Goal: Task Accomplishment & Management: Manage account settings

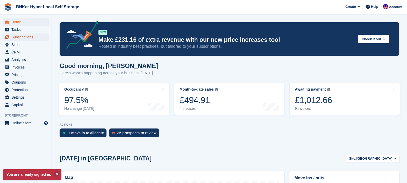
click at [29, 36] on span "Subscriptions" at bounding box center [26, 36] width 31 height 7
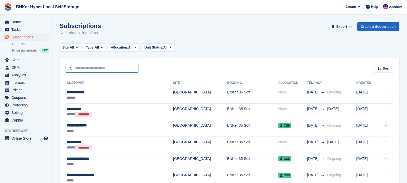
click at [91, 68] on input "text" at bounding box center [102, 68] width 73 height 9
type input "*****"
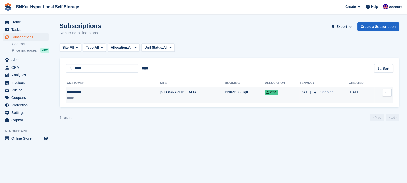
click at [83, 88] on td "**********" at bounding box center [113, 95] width 94 height 16
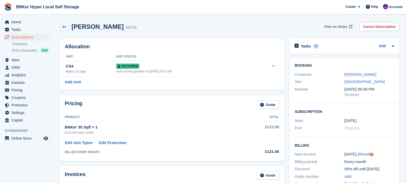
click at [342, 25] on span "View on Stripe" at bounding box center [335, 26] width 23 height 5
click at [21, 81] on span "Invoices" at bounding box center [26, 82] width 31 height 7
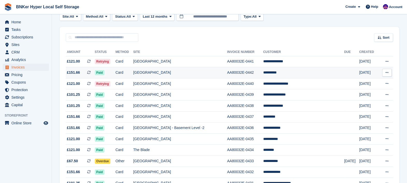
scroll to position [32, 0]
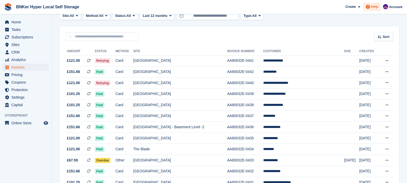
click at [374, 6] on span "Help" at bounding box center [374, 6] width 7 height 5
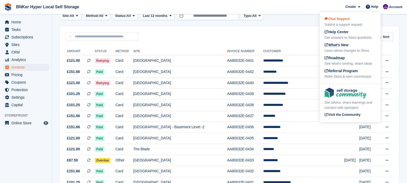
click at [346, 18] on span "Chat Support" at bounding box center [337, 19] width 25 height 4
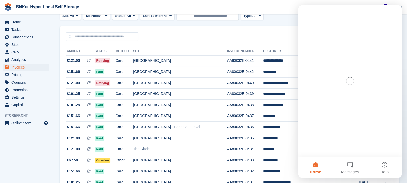
scroll to position [0, 0]
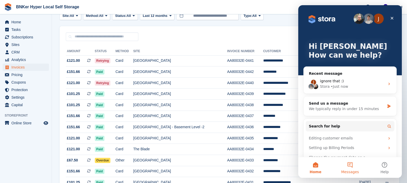
click at [351, 165] on button "Messages" at bounding box center [350, 167] width 34 height 21
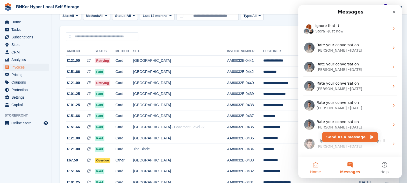
click at [317, 167] on button "Home" at bounding box center [315, 167] width 34 height 21
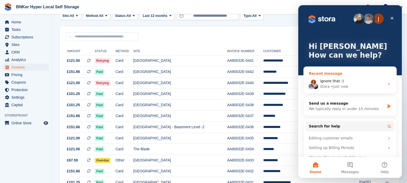
click at [334, 84] on div "• Just now" at bounding box center [339, 86] width 17 height 5
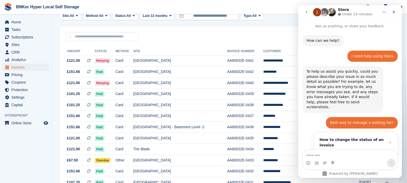
scroll to position [295, 0]
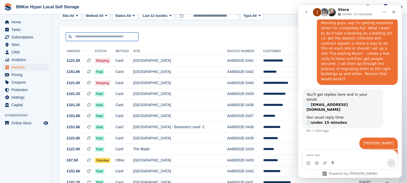
click at [91, 35] on input "text" at bounding box center [102, 36] width 73 height 9
type input "****"
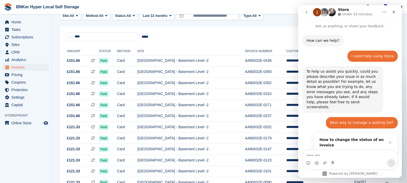
scroll to position [295, 0]
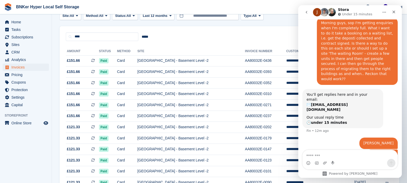
click at [268, 32] on div "**** ***** Sort Sort by Date created Created (oldest first) Created (newest fir…" at bounding box center [230, 33] width 340 height 15
click at [397, 11] on div "Close" at bounding box center [393, 11] width 9 height 9
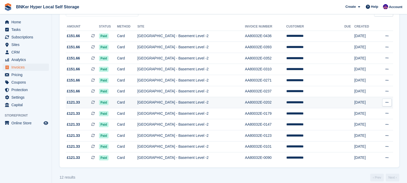
scroll to position [55, 0]
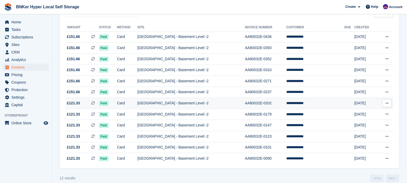
click at [190, 104] on td "[GEOGRAPHIC_DATA] - Basement Level -2" at bounding box center [191, 103] width 108 height 11
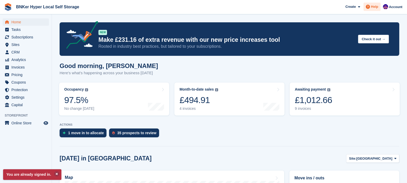
click at [375, 9] on span "Help" at bounding box center [374, 6] width 7 height 5
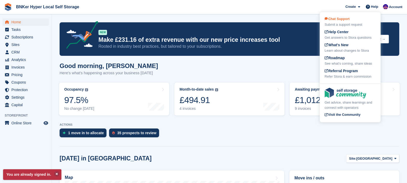
click at [341, 23] on div "Submit a support request" at bounding box center [350, 24] width 51 height 5
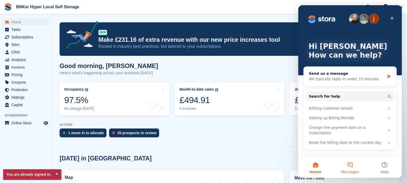
click at [349, 164] on button "Messages" at bounding box center [350, 167] width 34 height 21
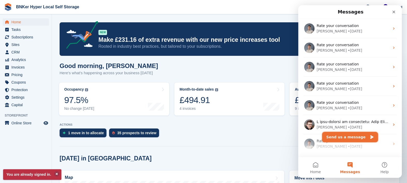
click at [336, 135] on button "Send us a message" at bounding box center [350, 137] width 56 height 10
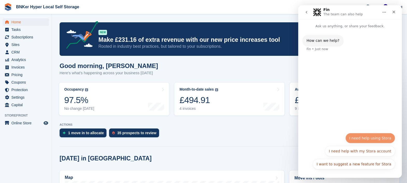
click at [363, 136] on button "I need help using Stora" at bounding box center [370, 138] width 50 height 10
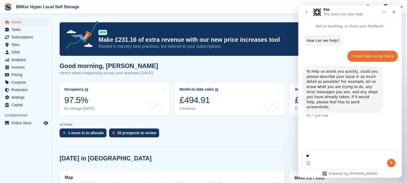
type textarea "*"
type textarea "**********"
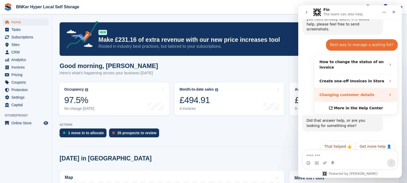
scroll to position [78, 0]
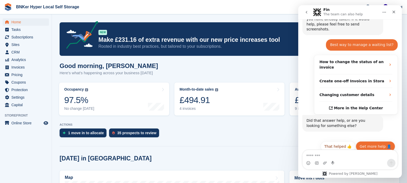
click at [368, 141] on button "Get more help 👤" at bounding box center [375, 146] width 39 height 10
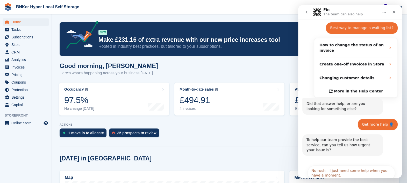
scroll to position [126, 0]
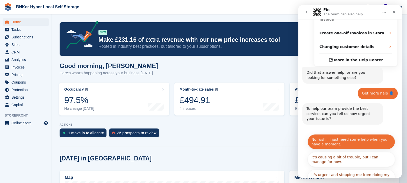
click at [347, 134] on button "No rush – I just need some help when you have a moment." at bounding box center [352, 141] width 88 height 15
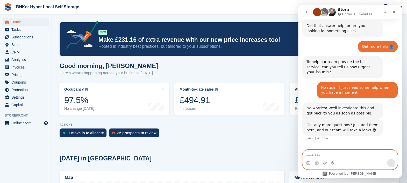
scroll to position [173, 0]
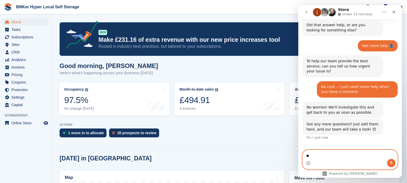
type textarea "*"
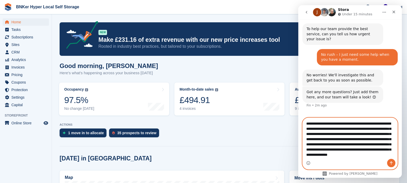
scroll to position [9, 0]
type textarea "**********"
click at [390, 161] on icon "Send a message…" at bounding box center [391, 163] width 4 height 4
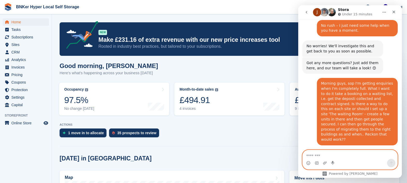
scroll to position [267, 0]
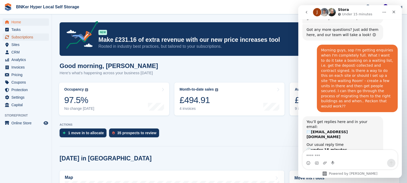
click at [16, 38] on span "Subscriptions" at bounding box center [26, 36] width 31 height 7
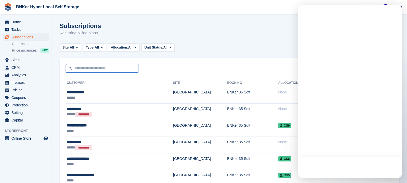
click at [106, 68] on input "text" at bounding box center [102, 68] width 73 height 9
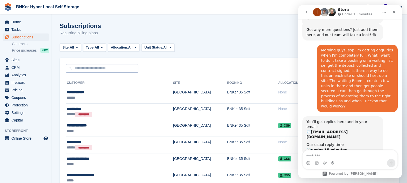
scroll to position [283, 0]
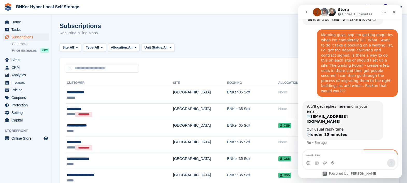
click at [383, 152] on div "Saad Alharbi" at bounding box center [378, 154] width 30 height 5
click at [332, 153] on textarea "Message…" at bounding box center [350, 154] width 95 height 9
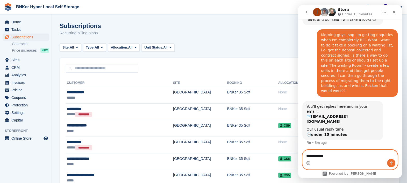
type textarea "**********"
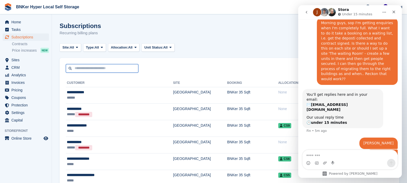
click at [110, 67] on input "text" at bounding box center [102, 68] width 73 height 9
paste input "**********"
type input "**********"
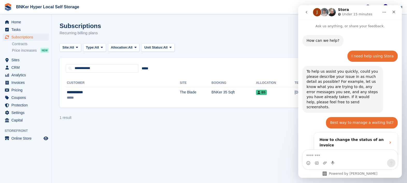
scroll to position [295, 0]
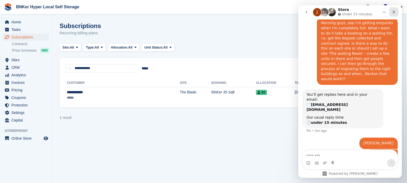
click at [394, 11] on icon "Close" at bounding box center [394, 12] width 3 height 3
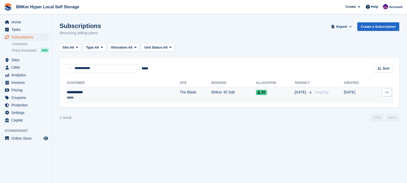
click at [389, 92] on button at bounding box center [387, 92] width 10 height 8
click at [360, 120] on p "Cancel subscription" at bounding box center [366, 120] width 45 height 7
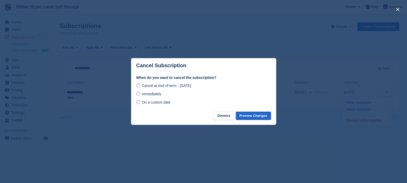
click at [148, 102] on span "On a custom date" at bounding box center [156, 102] width 29 height 4
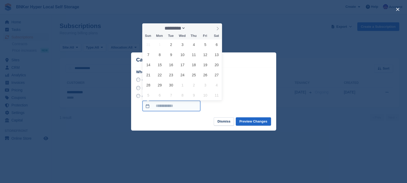
click at [176, 104] on input "On a custom date" at bounding box center [171, 106] width 58 height 10
click at [171, 82] on span "30" at bounding box center [171, 85] width 10 height 10
type input "**********"
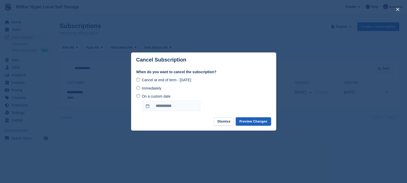
click at [251, 122] on button "Preview Changes" at bounding box center [253, 121] width 35 height 9
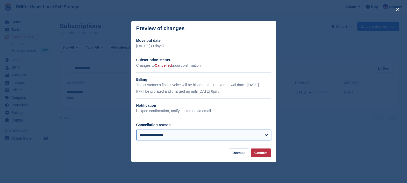
click at [234, 134] on select "**********" at bounding box center [203, 135] width 135 height 10
select select "**********"
click at [136, 130] on select "**********" at bounding box center [203, 135] width 135 height 10
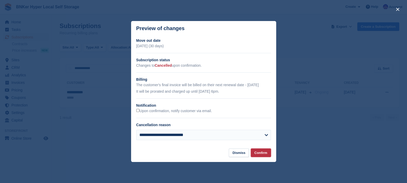
drag, startPoint x: 256, startPoint y: 152, endPoint x: 212, endPoint y: 86, distance: 79.4
click at [212, 86] on div "**********" at bounding box center [203, 91] width 145 height 141
drag, startPoint x: 226, startPoint y: 93, endPoint x: 134, endPoint y: 85, distance: 91.7
click at [134, 85] on div "**********" at bounding box center [203, 91] width 145 height 106
copy div "The customer's final invoice will be billed on their next renewal date - 12 Sep…"
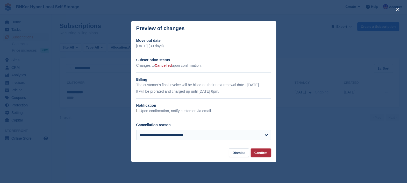
click at [264, 153] on button "Confirm" at bounding box center [261, 152] width 20 height 9
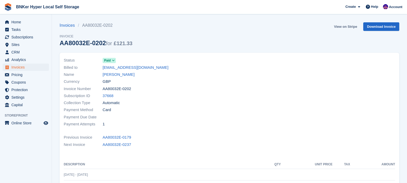
click at [348, 27] on link "View on Stripe" at bounding box center [345, 26] width 27 height 9
click at [19, 67] on span "Invoices" at bounding box center [26, 66] width 31 height 7
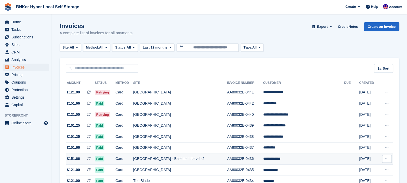
click at [77, 158] on span "£151.66" at bounding box center [73, 158] width 13 height 5
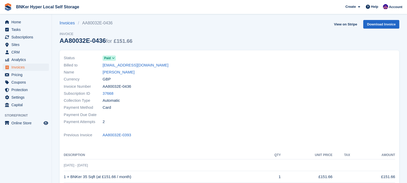
scroll to position [2, 0]
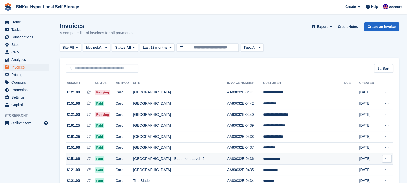
click at [153, 157] on td "[GEOGRAPHIC_DATA] - Basement Level -2" at bounding box center [180, 158] width 94 height 11
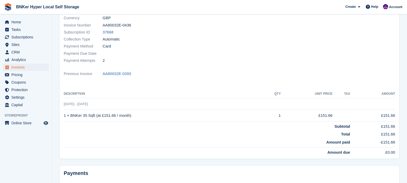
scroll to position [63, 0]
click at [108, 33] on link "37668" at bounding box center [108, 33] width 11 height 6
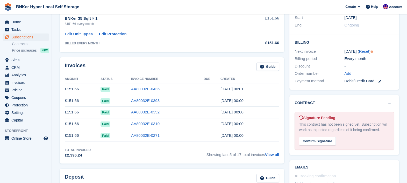
scroll to position [109, 0]
click at [267, 152] on link "View all" at bounding box center [272, 154] width 14 height 4
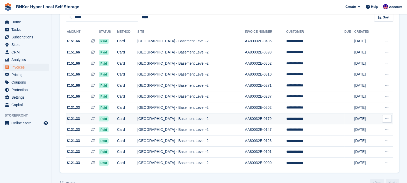
scroll to position [63, 0]
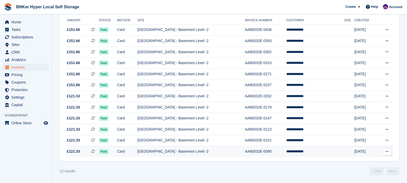
click at [72, 153] on span "£121.33" at bounding box center [73, 150] width 13 height 5
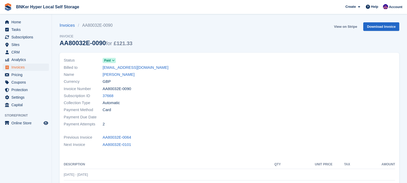
click at [344, 30] on link "View on Stripe" at bounding box center [345, 26] width 27 height 9
click at [383, 28] on link "Download Invoice" at bounding box center [381, 26] width 36 height 9
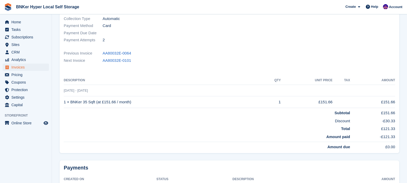
scroll to position [84, 0]
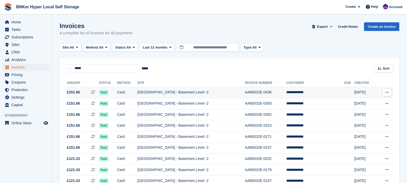
click at [299, 92] on td "**********" at bounding box center [315, 92] width 58 height 11
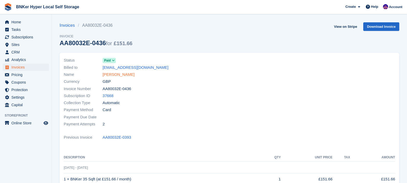
click at [117, 73] on link "[PERSON_NAME]" at bounding box center [119, 75] width 32 height 6
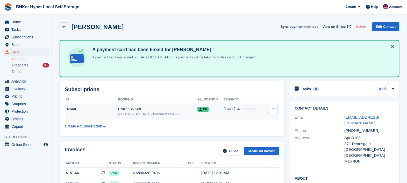
click at [176, 110] on div "BNKer 35 Sqft" at bounding box center [158, 108] width 80 height 5
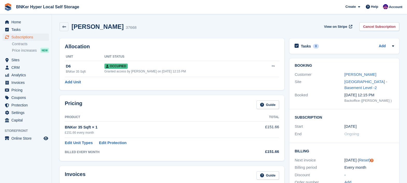
click at [227, 95] on div "Pricing Guide Product Total BNKer 35 Sqft × 1 £151.66 every month £151.66 Edit …" at bounding box center [172, 127] width 230 height 70
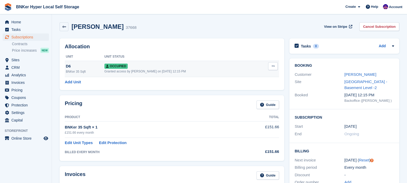
click at [271, 65] on button at bounding box center [273, 66] width 10 height 8
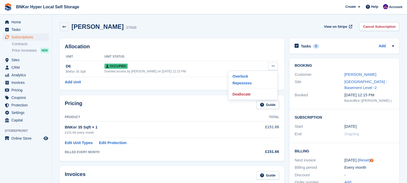
click at [198, 32] on div "Paul Robinson 37668 View on Stripe Cancel Subscription" at bounding box center [229, 28] width 345 height 16
click at [395, 47] on div "Tasks 0 Add No tasks related to Subscription #37668" at bounding box center [344, 45] width 110 height 15
click at [393, 47] on icon at bounding box center [393, 45] width 2 height 1
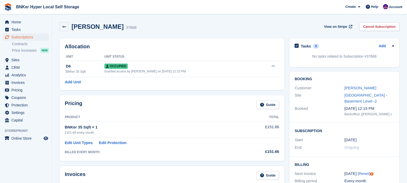
click at [393, 47] on icon at bounding box center [393, 46] width 4 height 4
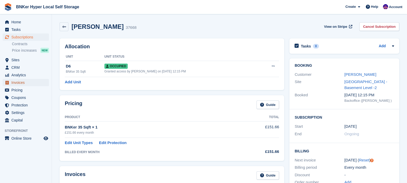
click at [12, 85] on span "Invoices" at bounding box center [26, 82] width 31 height 7
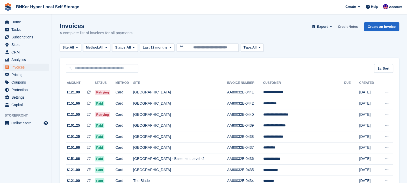
click at [350, 26] on link "Credit Notes" at bounding box center [348, 26] width 24 height 9
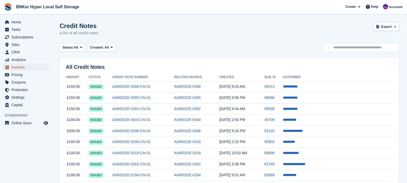
click at [21, 66] on span "Invoices" at bounding box center [26, 66] width 31 height 7
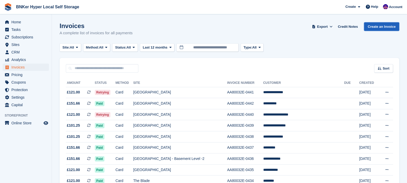
click at [378, 28] on link "Create an Invoice" at bounding box center [381, 26] width 35 height 9
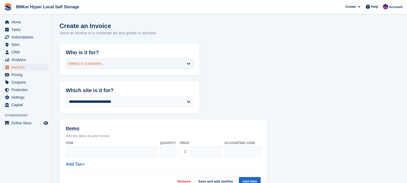
click at [172, 62] on div "Select a customer..." at bounding box center [129, 63] width 127 height 10
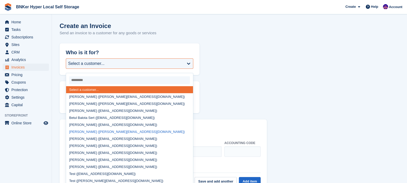
click at [118, 134] on div "[PERSON_NAME] ([PERSON_NAME][EMAIL_ADDRESS][DOMAIN_NAME])" at bounding box center [129, 131] width 127 height 7
select select "******"
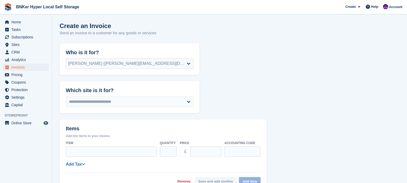
select select
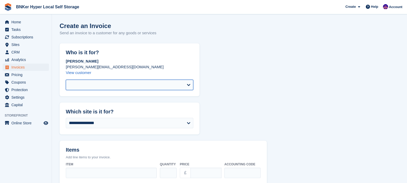
click at [144, 82] on select at bounding box center [129, 85] width 127 height 10
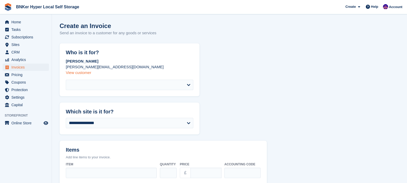
click at [82, 73] on link "View customer" at bounding box center [78, 72] width 25 height 4
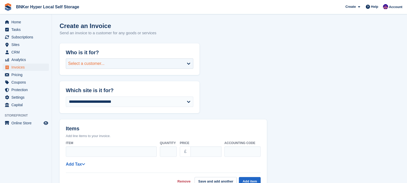
click at [139, 67] on div "Select a customer..." at bounding box center [129, 63] width 127 height 10
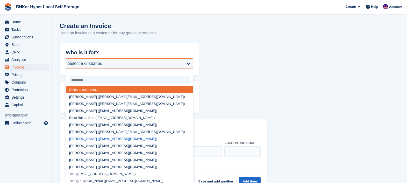
click at [109, 139] on div "[PERSON_NAME] ([EMAIL_ADDRESS][DOMAIN_NAME])" at bounding box center [129, 138] width 127 height 7
select select "*****"
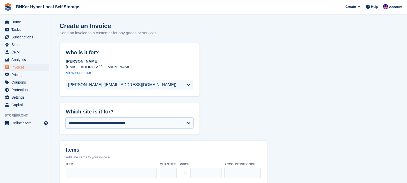
click at [141, 125] on select "**********" at bounding box center [129, 123] width 127 height 10
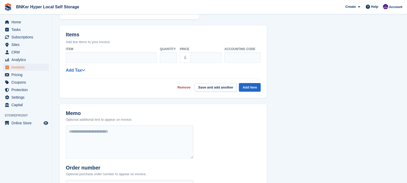
scroll to position [115, 0]
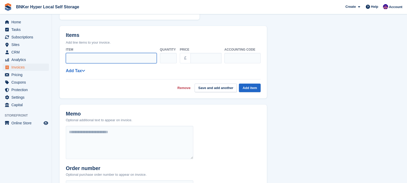
click at [119, 54] on input "Item" at bounding box center [111, 58] width 91 height 10
type input "**********"
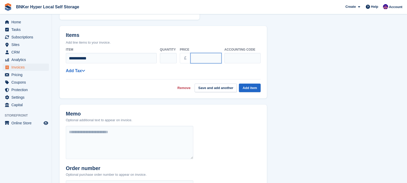
drag, startPoint x: 210, startPoint y: 59, endPoint x: 184, endPoint y: 61, distance: 26.0
click at [184, 61] on div "£ ****" at bounding box center [200, 58] width 41 height 10
click at [191, 59] on input "******" at bounding box center [205, 58] width 31 height 10
type input "*******"
click at [252, 85] on button "Add item" at bounding box center [250, 87] width 22 height 9
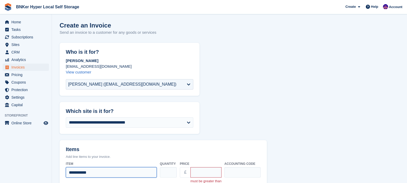
scroll to position [0, 0]
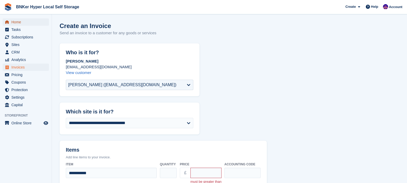
drag, startPoint x: 17, startPoint y: 37, endPoint x: 38, endPoint y: 20, distance: 26.4
click at [38, 20] on span "Home" at bounding box center [26, 21] width 31 height 7
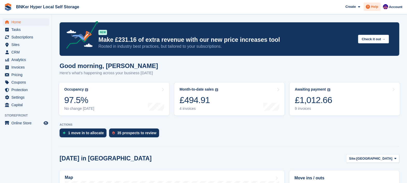
click at [374, 4] on div "Help" at bounding box center [371, 7] width 17 height 8
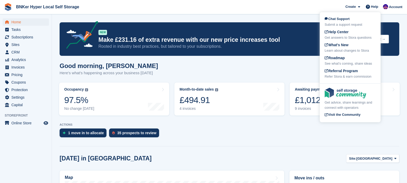
click at [338, 28] on div "Chat Support Submit a support request Help Center Get answers to Stora question…" at bounding box center [350, 47] width 61 height 69
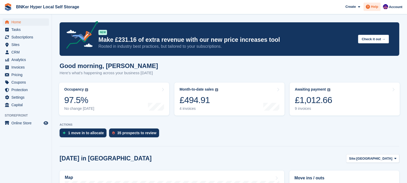
click at [374, 10] on div "Help" at bounding box center [371, 7] width 17 height 8
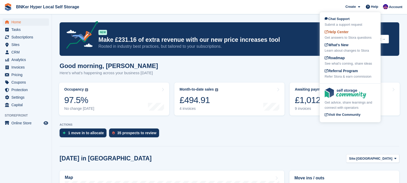
click at [342, 32] on span "Help Center" at bounding box center [337, 32] width 24 height 4
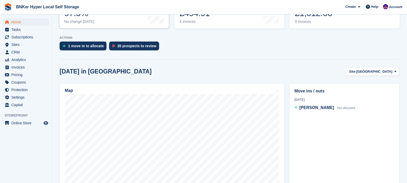
scroll to position [87, 0]
click at [20, 35] on span "Subscriptions" at bounding box center [26, 36] width 31 height 7
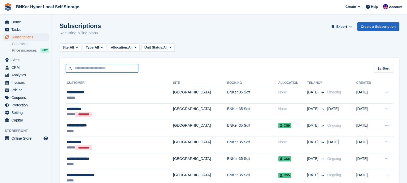
click at [102, 68] on input "text" at bounding box center [102, 68] width 73 height 9
type input "****"
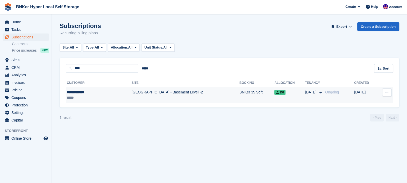
click at [83, 95] on div "*****" at bounding box center [88, 97] width 42 height 5
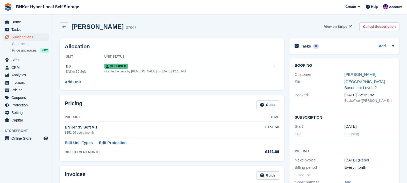
click at [341, 29] on link "View on Stripe" at bounding box center [337, 26] width 31 height 9
click at [374, 10] on div "Help" at bounding box center [371, 7] width 17 height 8
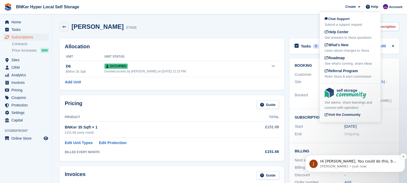
click at [354, 163] on p "Hi David, You could do this, but just keep in mind that contracts will only be …" at bounding box center [359, 161] width 78 height 5
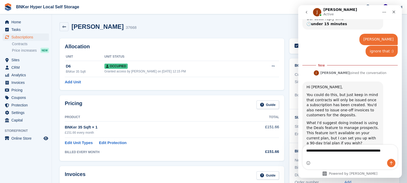
scroll to position [398, 0]
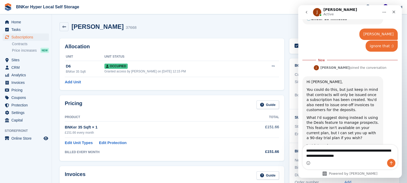
type textarea "**********"
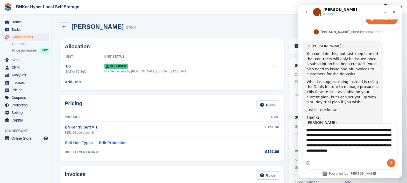
scroll to position [430, 0]
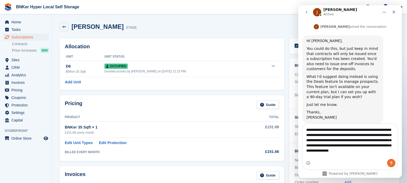
click at [310, 155] on textarea "**********" at bounding box center [350, 141] width 95 height 35
click at [323, 157] on textarea "**********" at bounding box center [350, 141] width 95 height 35
type textarea "**********"
click at [396, 165] on div "Intercom messenger" at bounding box center [350, 163] width 95 height 8
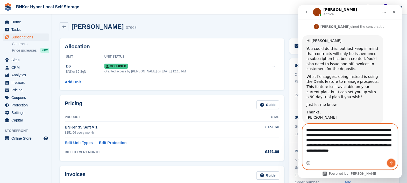
click at [392, 163] on icon "Send a message…" at bounding box center [391, 163] width 4 height 4
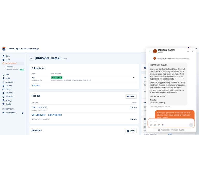
scroll to position [447, 0]
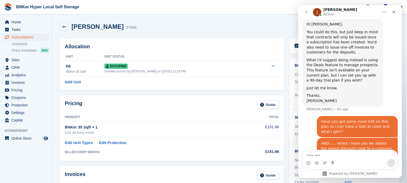
click at [218, 33] on div "Paul Robinson 37668 View on Stripe Cancel Subscription" at bounding box center [229, 28] width 345 height 16
click at [17, 22] on span "Home" at bounding box center [26, 21] width 31 height 7
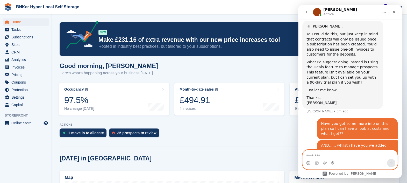
scroll to position [447, 0]
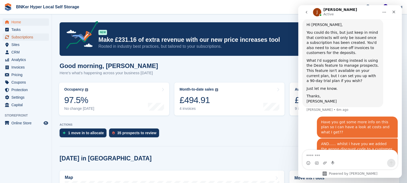
click at [20, 37] on span "Subscriptions" at bounding box center [26, 36] width 31 height 7
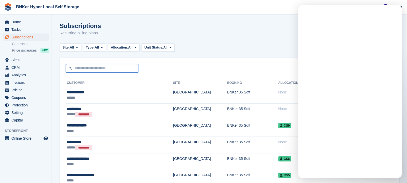
click at [89, 70] on input "text" at bounding box center [102, 68] width 73 height 9
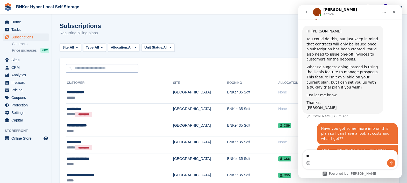
scroll to position [447, 0]
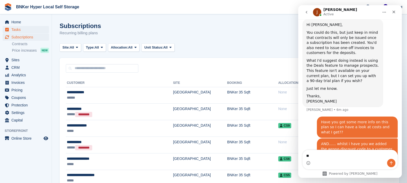
type textarea "*"
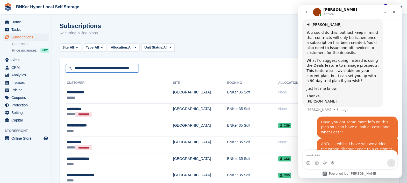
scroll to position [0, 5]
type input "**********"
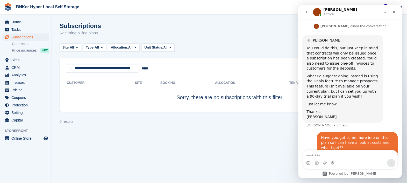
scroll to position [447, 0]
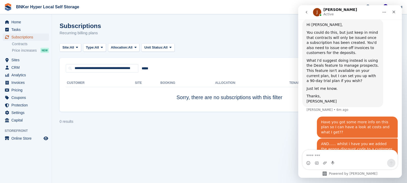
click at [21, 36] on span "Subscriptions" at bounding box center [26, 36] width 31 height 7
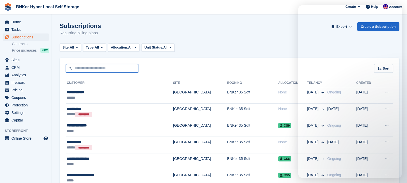
click at [77, 70] on input "text" at bounding box center [102, 68] width 73 height 9
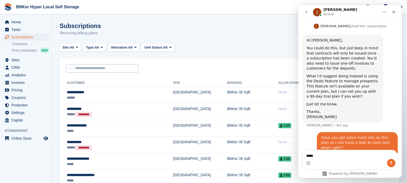
scroll to position [447, 0]
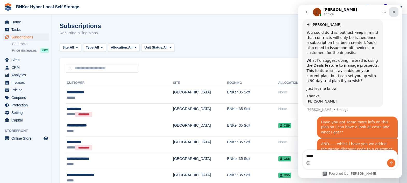
type textarea "*****"
click at [395, 10] on icon "Close" at bounding box center [394, 12] width 4 height 4
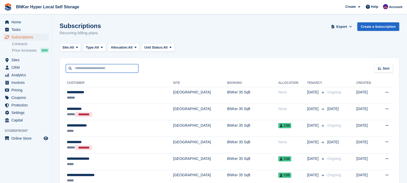
click at [105, 67] on input "text" at bounding box center [102, 68] width 73 height 9
type input "**********"
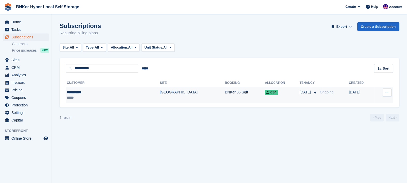
click at [94, 97] on div "*****" at bounding box center [94, 97] width 54 height 5
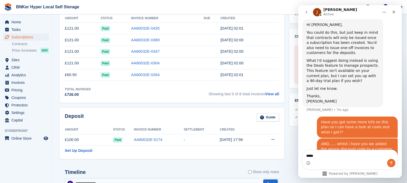
scroll to position [169, 0]
click at [270, 92] on link "View all" at bounding box center [272, 94] width 14 height 4
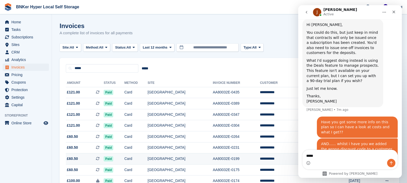
scroll to position [30, 0]
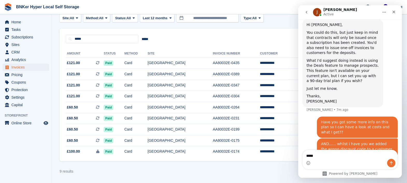
click at [386, 16] on button "Home" at bounding box center [384, 12] width 10 height 10
click at [395, 13] on icon "Close" at bounding box center [394, 12] width 3 height 3
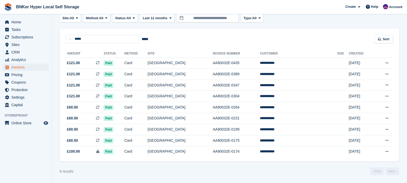
scroll to position [447, 0]
click at [19, 37] on span "Subscriptions" at bounding box center [26, 36] width 31 height 7
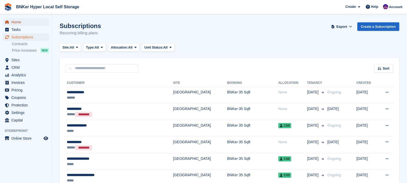
click at [17, 22] on span "Home" at bounding box center [26, 21] width 31 height 7
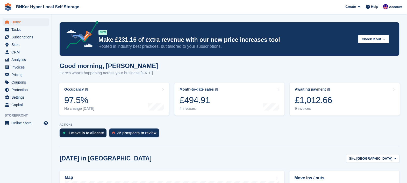
click at [82, 132] on div "1 move in to allocate" at bounding box center [86, 133] width 36 height 4
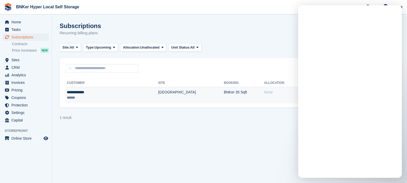
click at [81, 94] on div "**********" at bounding box center [93, 91] width 52 height 5
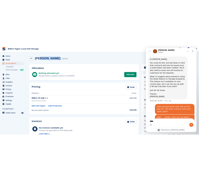
scroll to position [447, 0]
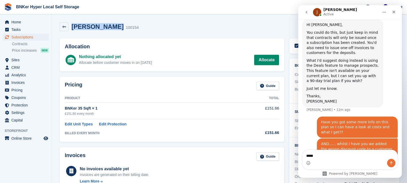
drag, startPoint x: 106, startPoint y: 27, endPoint x: 71, endPoint y: 29, distance: 35.0
click at [72, 29] on h2 "[PERSON_NAME]" at bounding box center [98, 26] width 52 height 7
copy h2 "[PERSON_NAME]"
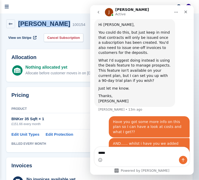
scroll to position [449, 0]
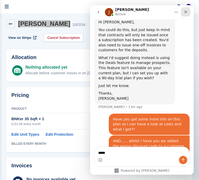
click at [186, 12] on icon "Close" at bounding box center [185, 11] width 3 height 3
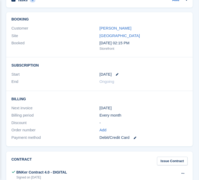
scroll to position [389, 0]
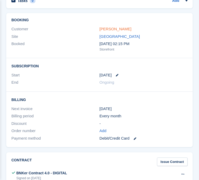
click at [131, 31] on link "[PERSON_NAME]" at bounding box center [115, 29] width 32 height 4
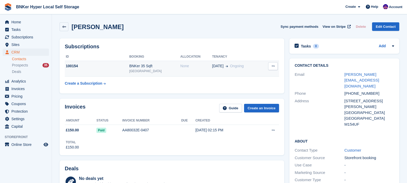
click at [273, 68] on icon at bounding box center [273, 65] width 3 height 3
click at [201, 71] on td "None" at bounding box center [196, 69] width 32 height 16
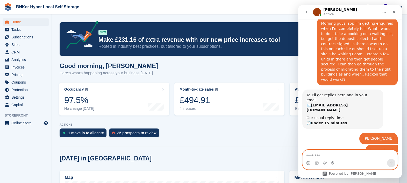
scroll to position [447, 0]
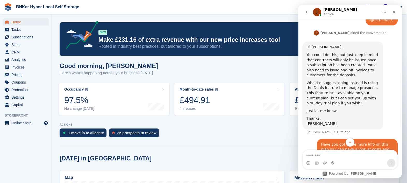
scroll to position [422, 0]
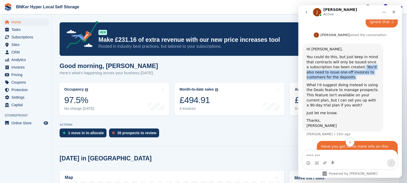
drag, startPoint x: 333, startPoint y: 46, endPoint x: 355, endPoint y: 34, distance: 25.2
click at [355, 54] on div "You could do this, but just keep in mind that contracts will only be issued onc…" at bounding box center [342, 66] width 73 height 25
click at [15, 44] on span "Sites" at bounding box center [26, 44] width 31 height 7
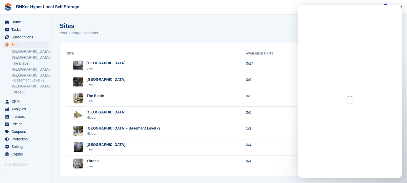
click at [267, 21] on section "Sites Your storage locations Add a Site Site Available Units Occupancy Created …" at bounding box center [229, 93] width 355 height 186
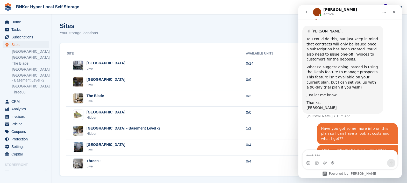
scroll to position [3, 0]
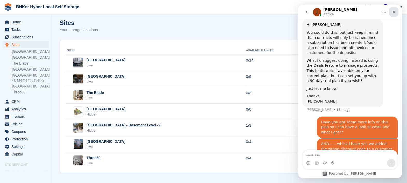
click at [397, 12] on div "Close" at bounding box center [393, 11] width 9 height 9
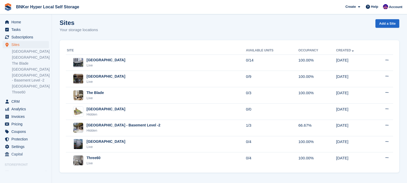
scroll to position [447, 0]
click at [387, 22] on link "Add a Site" at bounding box center [387, 23] width 24 height 9
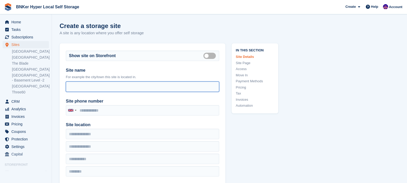
click at [99, 85] on input "Site access hours" at bounding box center [142, 86] width 153 height 10
type input "*"
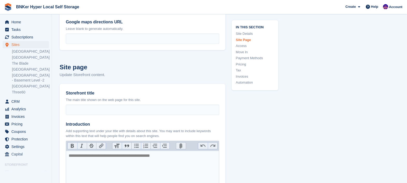
scroll to position [164, 0]
type input "*********"
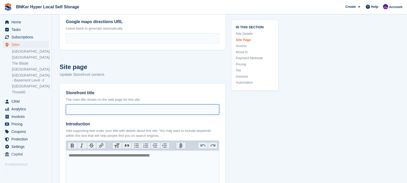
click at [131, 111] on input "Storefront title" at bounding box center [142, 109] width 153 height 10
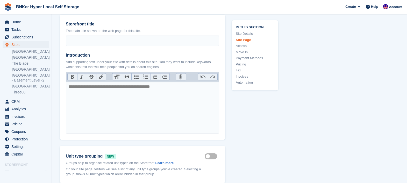
scroll to position [232, 0]
click at [95, 85] on trix-editor "Introduction" at bounding box center [142, 108] width 153 height 52
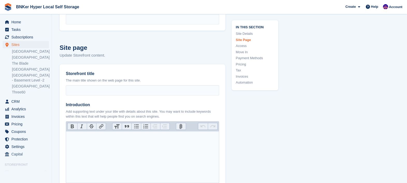
scroll to position [178, 0]
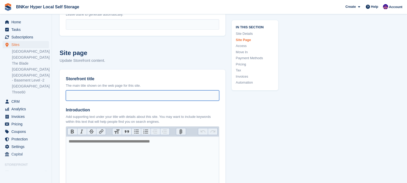
click at [91, 92] on input "Storefront title" at bounding box center [142, 95] width 153 height 10
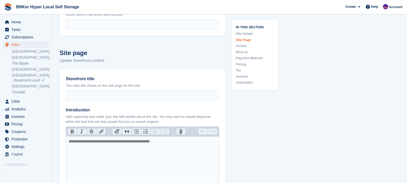
click at [17, 24] on span "Home" at bounding box center [26, 21] width 31 height 7
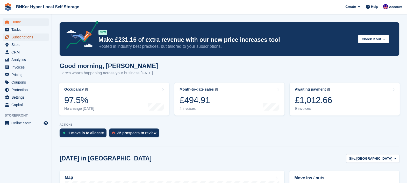
click at [22, 38] on span "Subscriptions" at bounding box center [26, 36] width 31 height 7
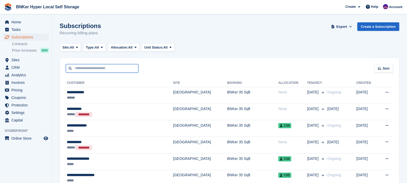
click at [74, 65] on input "text" at bounding box center [102, 68] width 73 height 9
paste input "********"
type input "********"
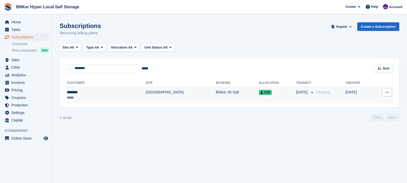
click at [74, 92] on div "********" at bounding box center [88, 91] width 42 height 5
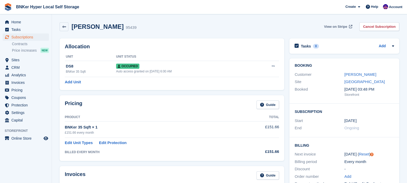
click at [338, 26] on span "View on Stripe" at bounding box center [335, 26] width 23 height 5
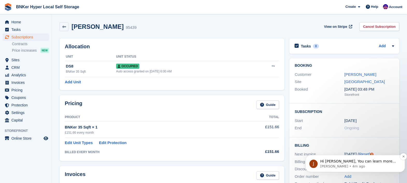
click at [347, 160] on p "Hi David, You can learn more about our plans here: https://stora.co/uk/pricing …" at bounding box center [359, 161] width 78 height 5
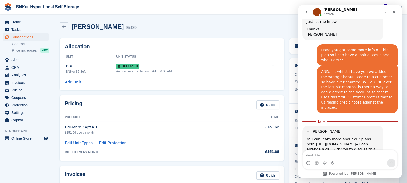
scroll to position [534, 0]
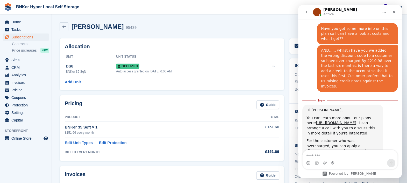
click at [319, 164] on link "this guide" at bounding box center [328, 166] width 18 height 4
click at [233, 30] on div "Ali Saad 95439 View on Stripe Cancel Subscription" at bounding box center [230, 26] width 340 height 9
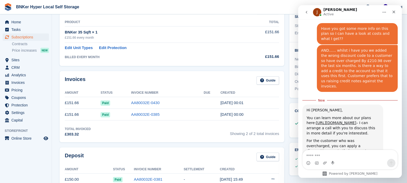
scroll to position [95, 0]
click at [266, 79] on link "Guide" at bounding box center [267, 80] width 23 height 9
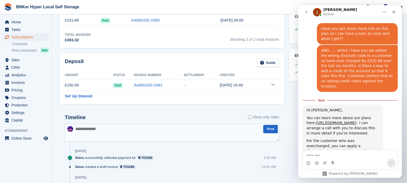
scroll to position [188, 0]
click at [19, 76] on span "Analytics" at bounding box center [26, 74] width 31 height 7
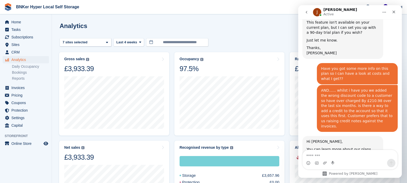
scroll to position [526, 0]
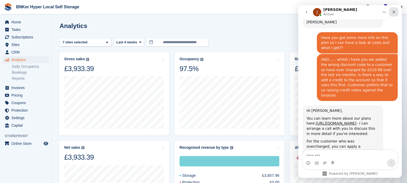
click at [394, 12] on icon "Close" at bounding box center [394, 12] width 3 height 3
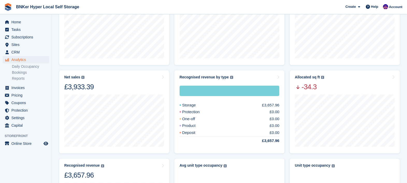
scroll to position [0, 0]
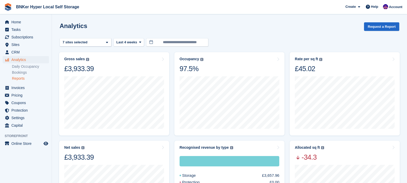
click at [20, 78] on link "Reports" at bounding box center [30, 78] width 37 height 5
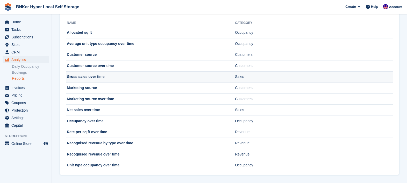
scroll to position [25, 0]
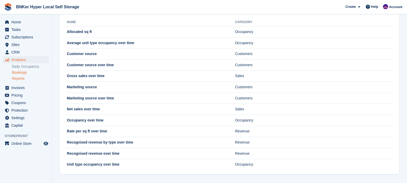
click at [23, 73] on link "Bookings" at bounding box center [30, 72] width 37 height 5
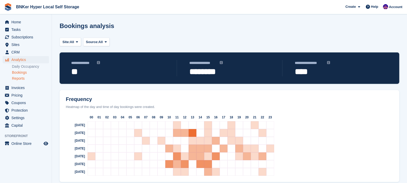
click at [22, 80] on link "Reports" at bounding box center [30, 78] width 37 height 5
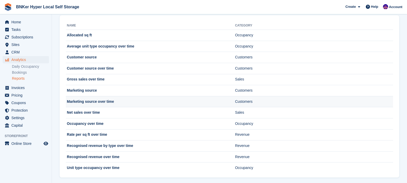
scroll to position [22, 0]
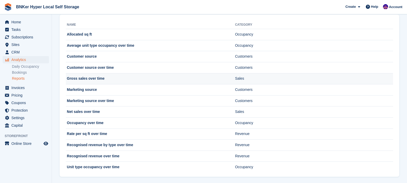
click at [96, 78] on td "Gross sales over time" at bounding box center [150, 78] width 169 height 11
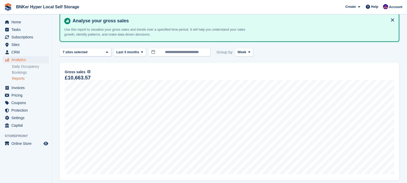
scroll to position [25, 0]
click at [128, 51] on span "Last 3 months" at bounding box center [127, 52] width 23 height 5
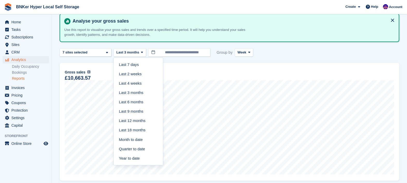
click at [218, 65] on div "Gross sales The sum of all finalised invoices, after discount and including tax…" at bounding box center [230, 122] width 340 height 118
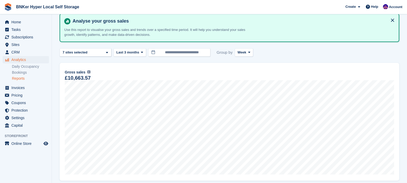
scroll to position [0, 0]
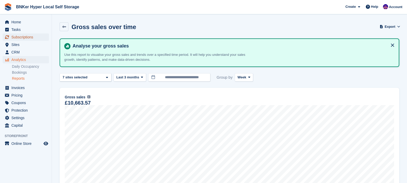
click at [15, 37] on span "Subscriptions" at bounding box center [26, 36] width 31 height 7
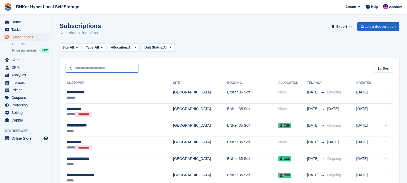
click at [78, 66] on input "text" at bounding box center [102, 68] width 73 height 9
type input "********"
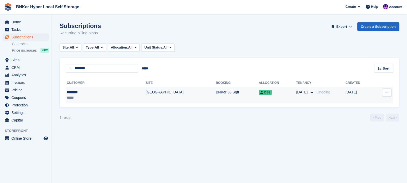
click at [88, 90] on div "********" at bounding box center [88, 91] width 42 height 5
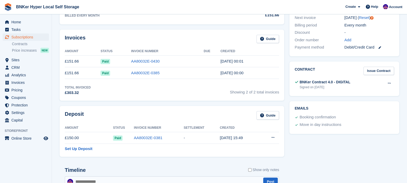
scroll to position [137, 0]
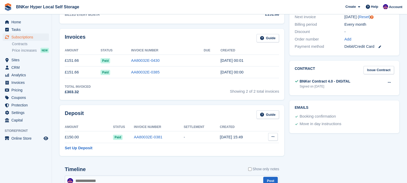
click at [274, 138] on button at bounding box center [273, 137] width 10 height 8
click at [162, 117] on div "Deposit Guide" at bounding box center [172, 116] width 214 height 12
click at [157, 135] on link "AA80032E-0381" at bounding box center [148, 136] width 28 height 4
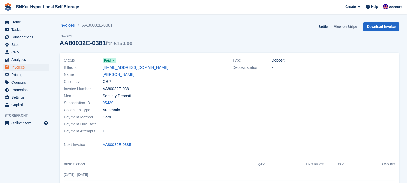
click at [352, 26] on link "View on Stripe" at bounding box center [345, 26] width 27 height 9
click at [109, 72] on link "Ali Saad" at bounding box center [119, 75] width 32 height 6
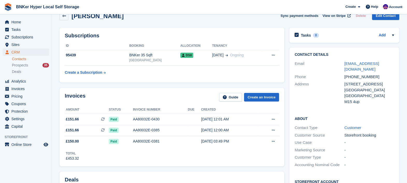
scroll to position [6, 0]
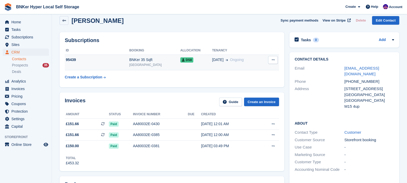
click at [274, 58] on icon at bounding box center [273, 59] width 3 height 3
click at [258, 68] on p "Cancel subscription" at bounding box center [252, 70] width 45 height 7
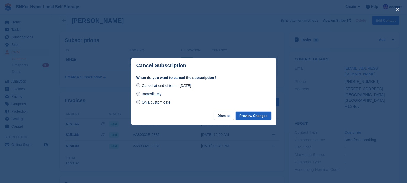
click at [255, 115] on button "Preview Changes" at bounding box center [253, 115] width 35 height 9
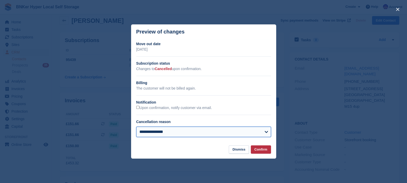
click at [163, 130] on select "**********" at bounding box center [203, 131] width 135 height 10
select select "**********"
click at [136, 127] on select "**********" at bounding box center [203, 131] width 135 height 10
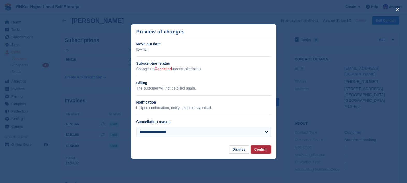
click at [265, 150] on button "Confirm" at bounding box center [261, 149] width 20 height 9
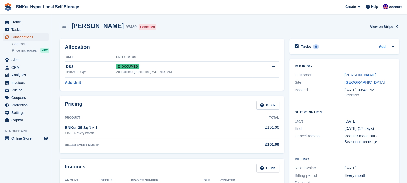
click at [26, 38] on span "Subscriptions" at bounding box center [26, 36] width 31 height 7
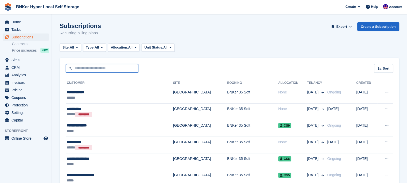
click at [95, 68] on input "text" at bounding box center [102, 68] width 73 height 9
type input "**"
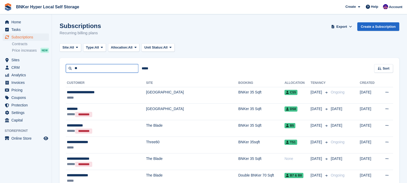
click at [95, 68] on input "**" at bounding box center [102, 68] width 73 height 9
type input "***"
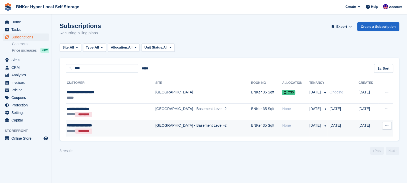
click at [87, 125] on div "**********" at bounding box center [100, 125] width 66 height 5
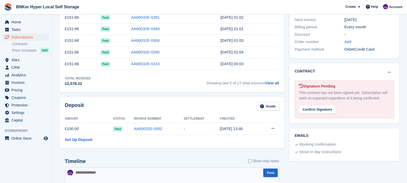
scroll to position [154, 0]
click at [13, 20] on span "Home" at bounding box center [26, 21] width 31 height 7
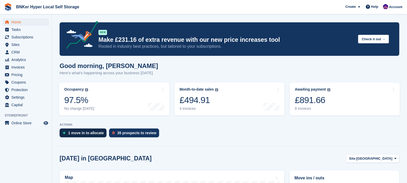
click at [86, 130] on div "1 move in to allocate" at bounding box center [83, 132] width 47 height 9
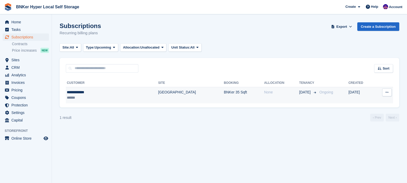
click at [84, 94] on div "**********" at bounding box center [93, 91] width 52 height 5
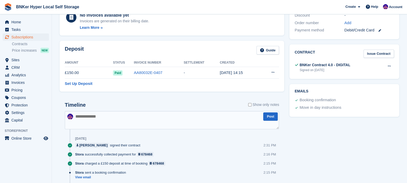
scroll to position [154, 0]
click at [17, 37] on span "Subscriptions" at bounding box center [26, 36] width 31 height 7
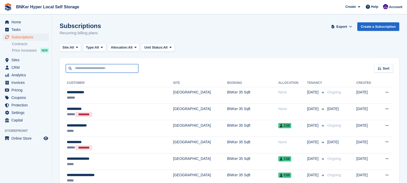
click at [93, 69] on input "text" at bounding box center [102, 68] width 73 height 9
type input "****"
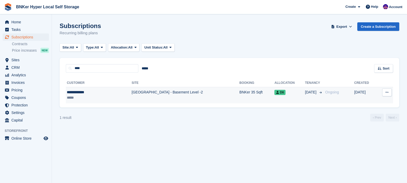
click at [80, 92] on div "**********" at bounding box center [88, 91] width 42 height 5
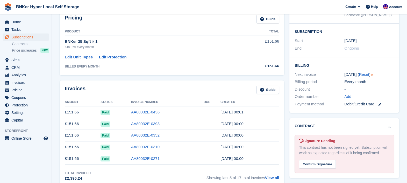
scroll to position [81, 0]
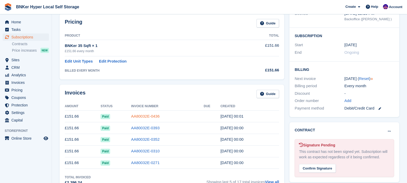
click at [140, 116] on link "AA80032E-0436" at bounding box center [145, 116] width 28 height 4
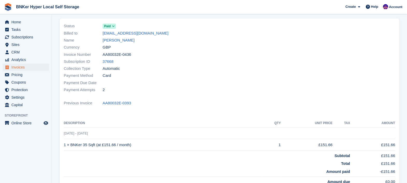
scroll to position [34, 0]
click at [360, 10] on div "Create" at bounding box center [352, 7] width 19 height 8
click at [390, 48] on div at bounding box center [314, 57] width 169 height 77
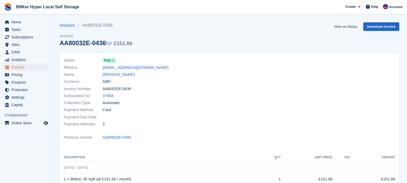
click at [346, 27] on link "View on Stripe" at bounding box center [345, 26] width 27 height 9
click at [378, 8] on span "Help" at bounding box center [374, 6] width 7 height 5
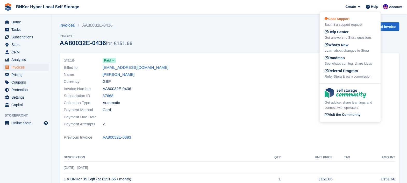
click at [341, 21] on div "Chat Support Submit a support request" at bounding box center [350, 21] width 51 height 11
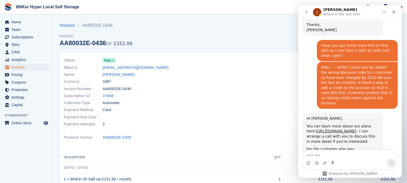
scroll to position [526, 0]
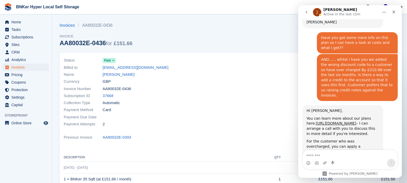
click at [319, 164] on link "this guide" at bounding box center [328, 166] width 18 height 4
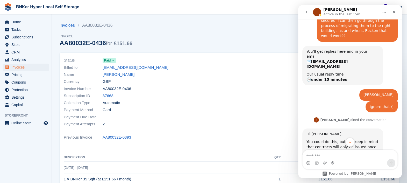
scroll to position [364, 0]
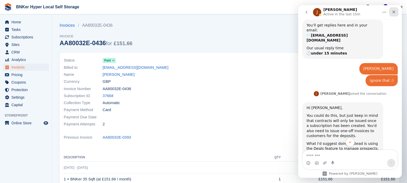
click at [393, 12] on icon "Close" at bounding box center [394, 12] width 4 height 4
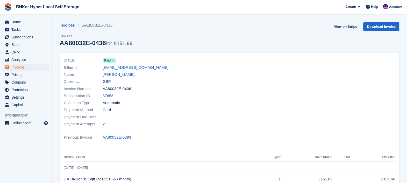
scroll to position [526, 0]
click at [375, 7] on span "Help" at bounding box center [374, 6] width 7 height 5
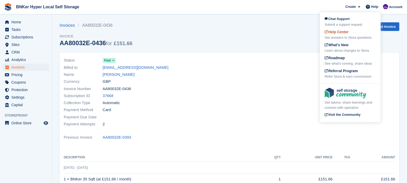
click at [338, 34] on span "Help Center" at bounding box center [337, 32] width 24 height 4
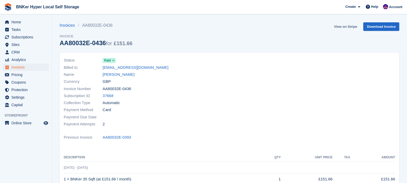
click at [345, 28] on link "View on Stripe" at bounding box center [345, 26] width 27 height 9
